Goal: Navigation & Orientation: Find specific page/section

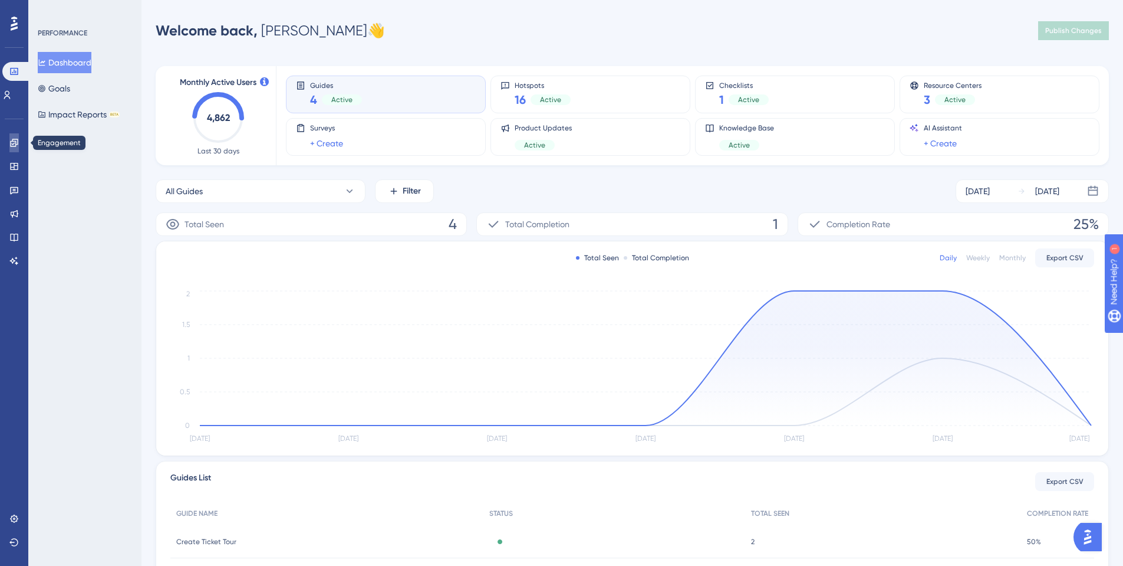
click at [0, 0] on icon at bounding box center [0, 0] width 0 height 0
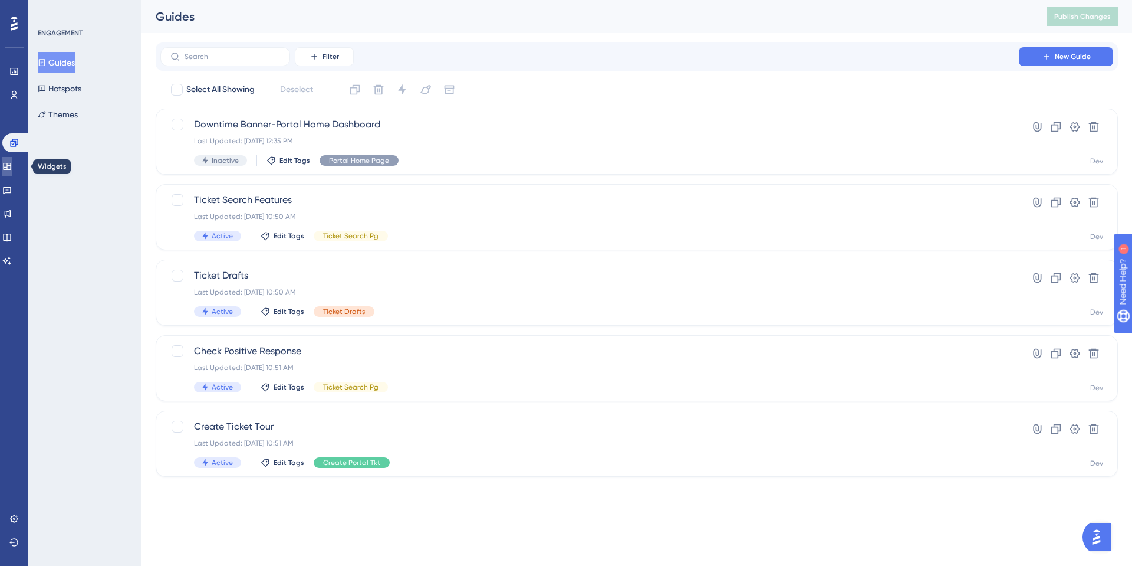
click at [12, 165] on icon at bounding box center [6, 166] width 9 height 9
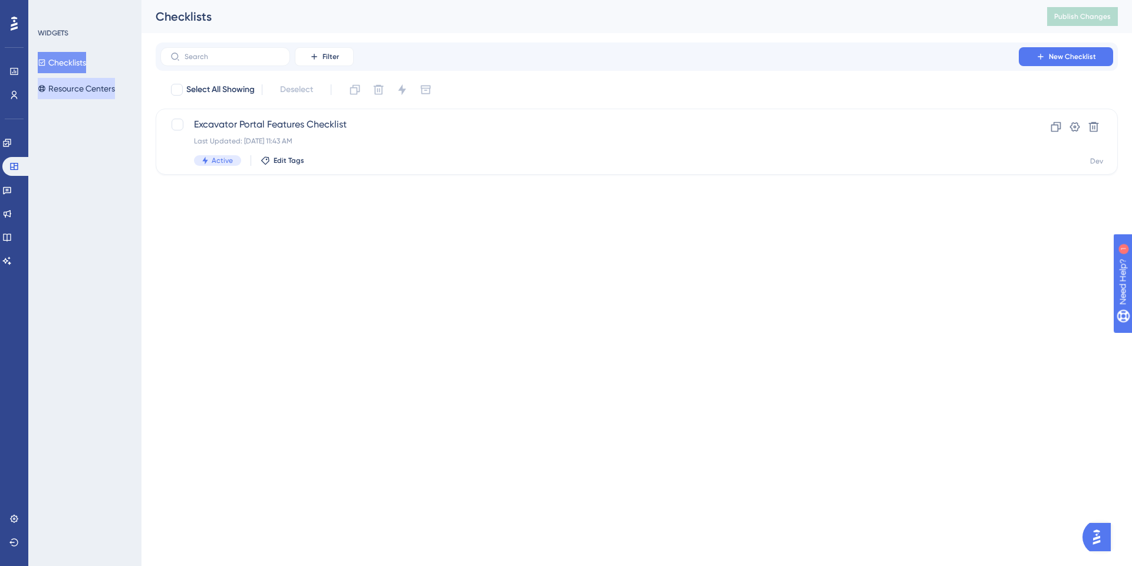
click at [68, 89] on button "Resource Centers" at bounding box center [76, 88] width 77 height 21
